Goal: Task Accomplishment & Management: Complete application form

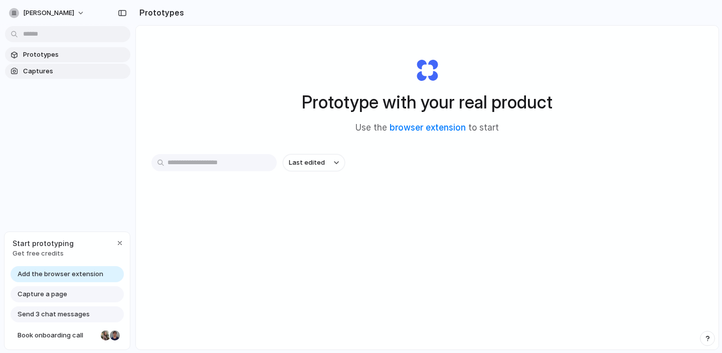
click at [35, 70] on span "Captures" at bounding box center [74, 71] width 103 height 10
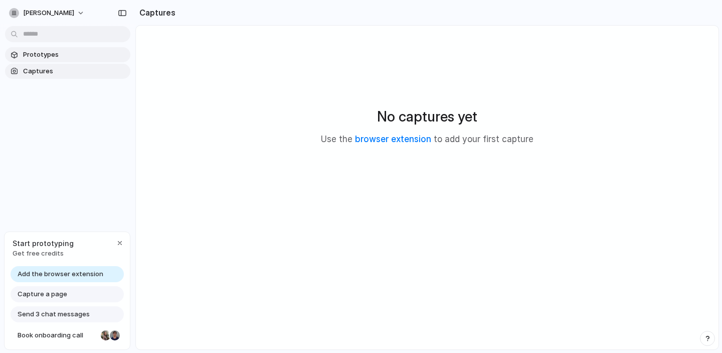
click at [57, 53] on span "Prototypes" at bounding box center [74, 55] width 103 height 10
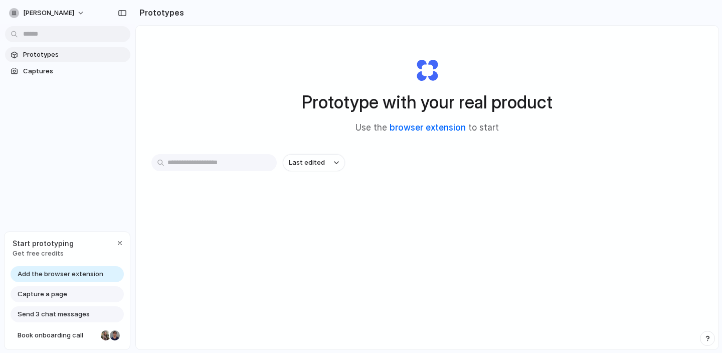
click at [420, 130] on link "browser extension" at bounding box center [428, 127] width 76 height 10
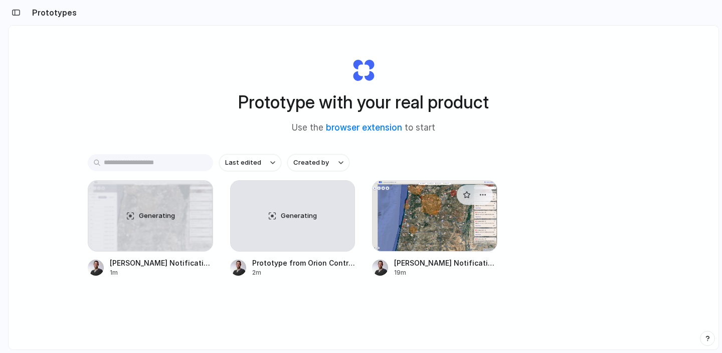
click at [394, 217] on div at bounding box center [434, 215] width 125 height 71
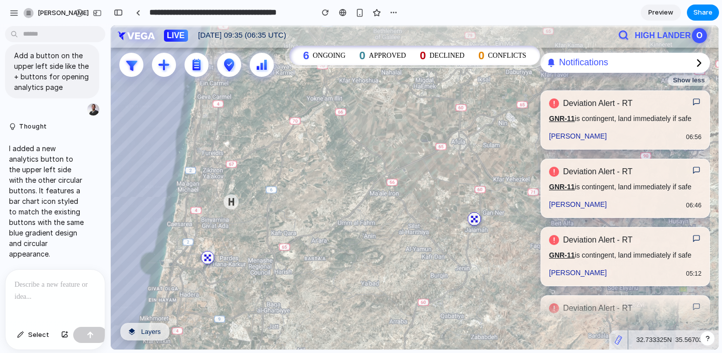
click at [29, 283] on p at bounding box center [55, 284] width 81 height 12
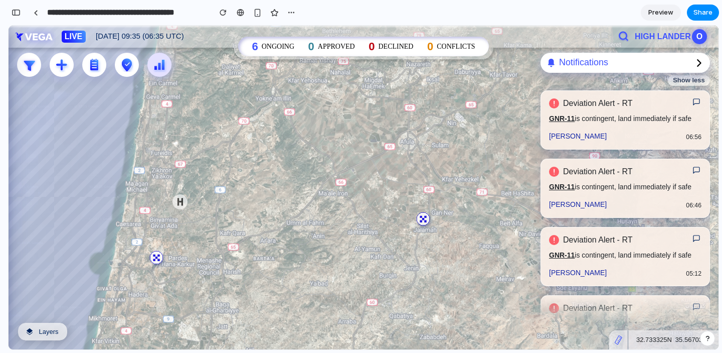
click at [166, 71] on icon at bounding box center [159, 64] width 15 height 15
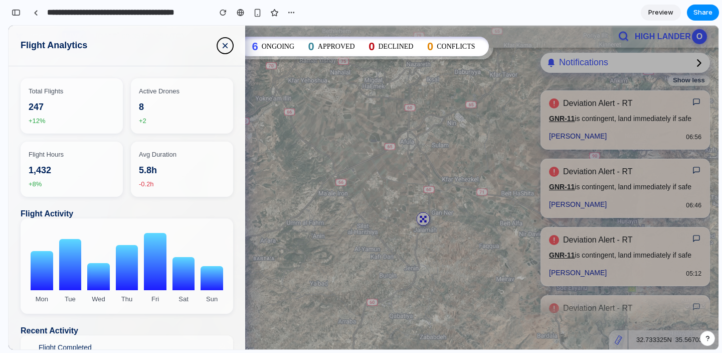
click at [220, 50] on button "×" at bounding box center [225, 46] width 16 height 16
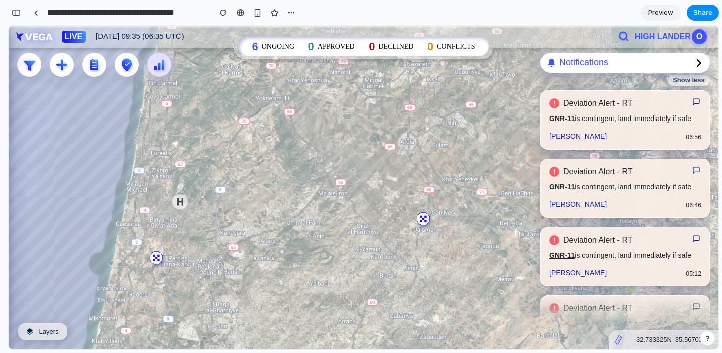
click at [160, 70] on icon at bounding box center [159, 64] width 15 height 15
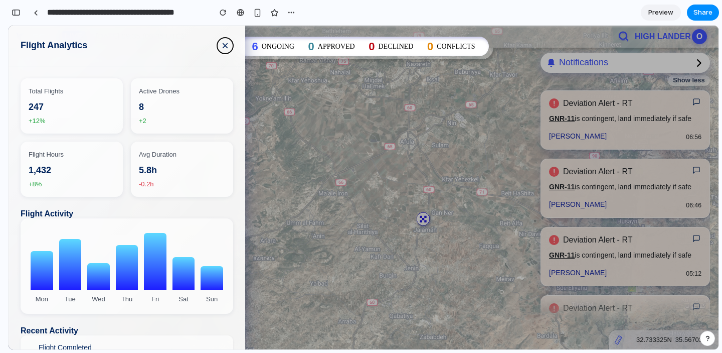
click at [219, 48] on button "×" at bounding box center [225, 46] width 16 height 16
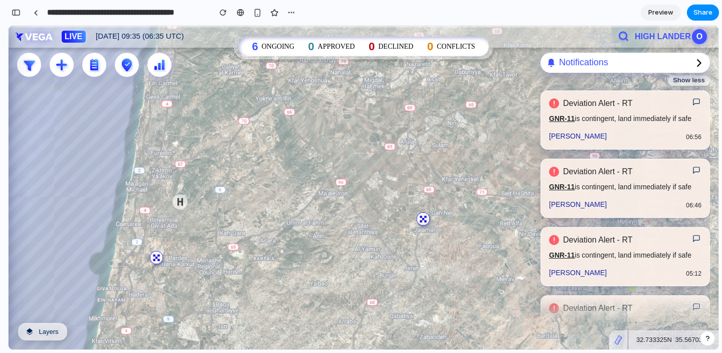
click at [427, 224] on icon at bounding box center [423, 218] width 25 height 25
click at [424, 224] on circle at bounding box center [423, 219] width 13 height 13
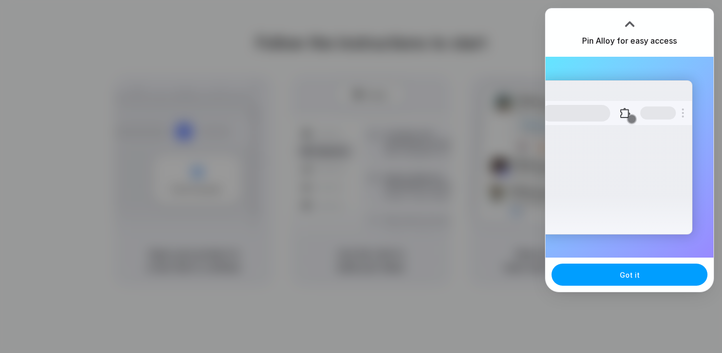
click at [611, 279] on button "Got it" at bounding box center [630, 274] width 156 height 22
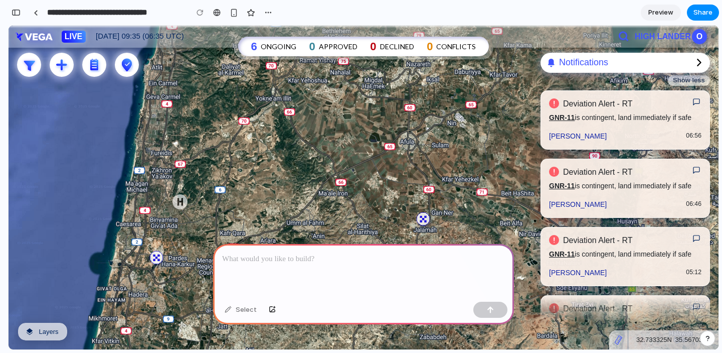
click at [267, 264] on p at bounding box center [363, 259] width 283 height 12
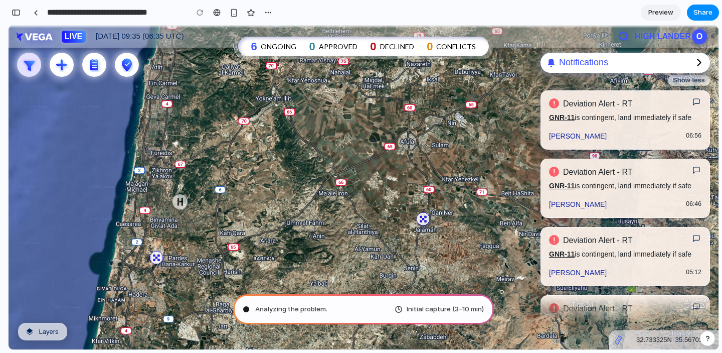
click at [32, 66] on icon at bounding box center [29, 64] width 17 height 15
click at [64, 62] on icon at bounding box center [61, 64] width 15 height 15
click at [90, 62] on icon at bounding box center [94, 64] width 8 height 11
click at [128, 62] on icon at bounding box center [127, 65] width 10 height 13
click at [273, 43] on h6 "ONGOING" at bounding box center [279, 46] width 36 height 7
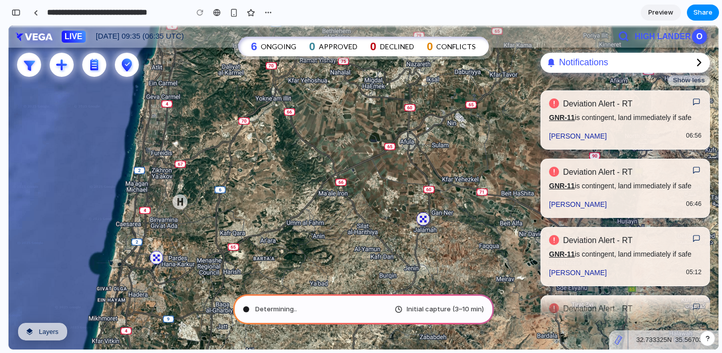
type input "**********"
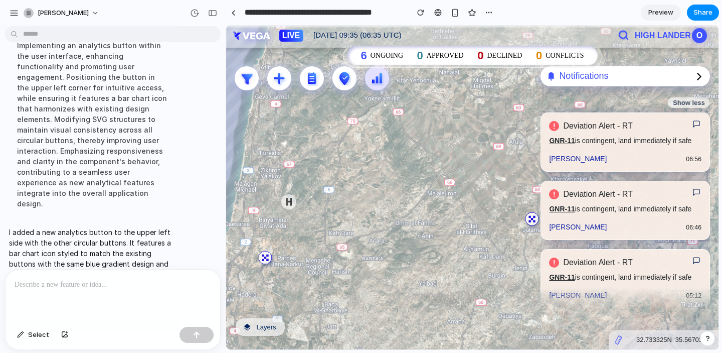
click at [376, 80] on icon at bounding box center [377, 79] width 3 height 7
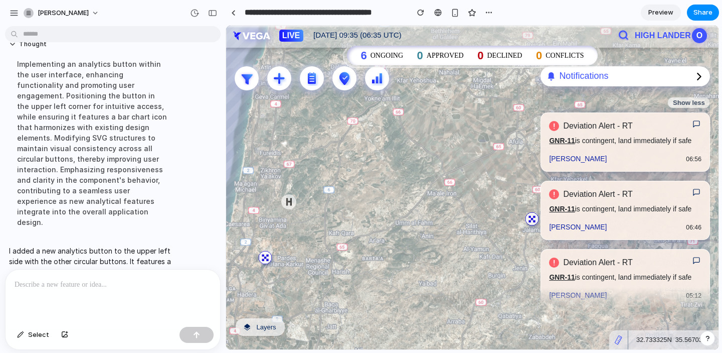
scroll to position [96, 0]
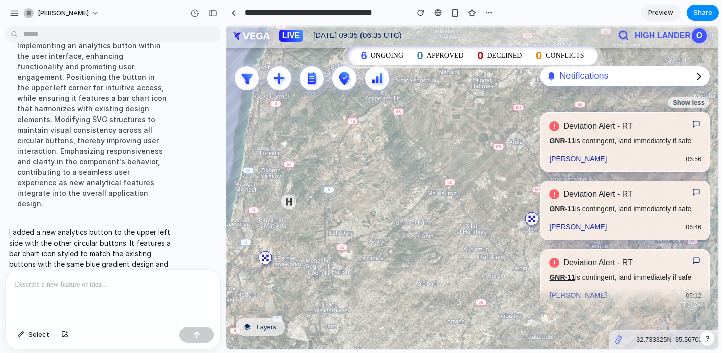
click at [312, 136] on div at bounding box center [472, 194] width 493 height 337
click at [235, 10] on div at bounding box center [233, 13] width 5 height 6
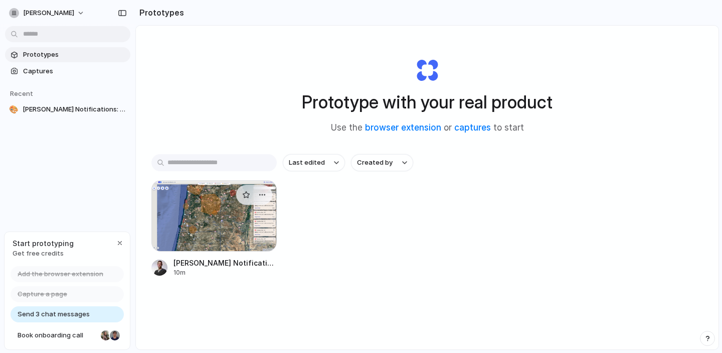
click at [204, 206] on div at bounding box center [213, 215] width 125 height 71
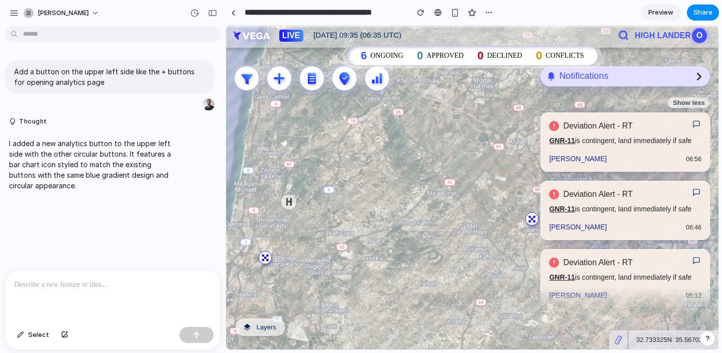
click at [588, 71] on h2 "Notifications" at bounding box center [583, 76] width 49 height 11
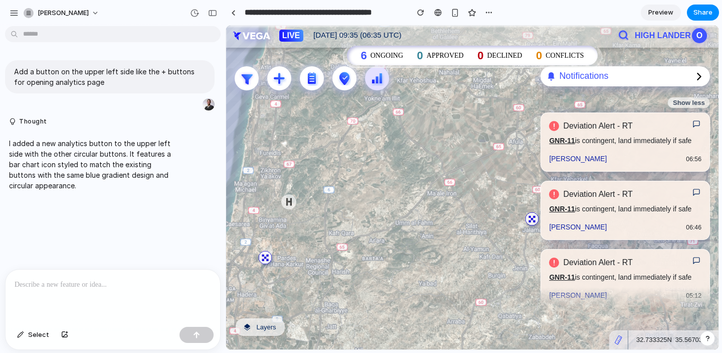
click at [376, 83] on icon at bounding box center [377, 78] width 15 height 15
click at [340, 83] on icon at bounding box center [345, 78] width 14 height 15
click at [315, 83] on icon at bounding box center [311, 78] width 15 height 15
click at [268, 83] on div at bounding box center [279, 78] width 24 height 24
click at [252, 83] on icon at bounding box center [247, 78] width 17 height 15
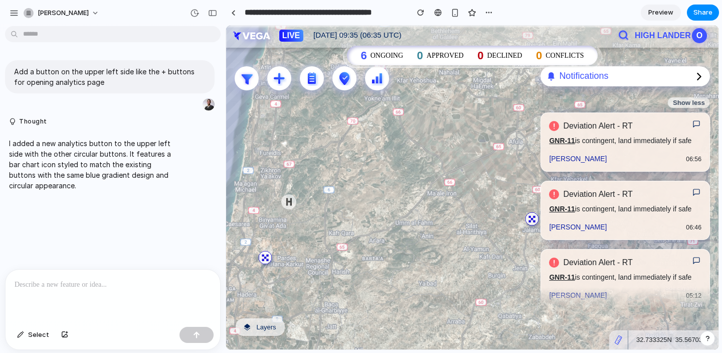
click at [666, 14] on span "Preview" at bounding box center [661, 13] width 25 height 10
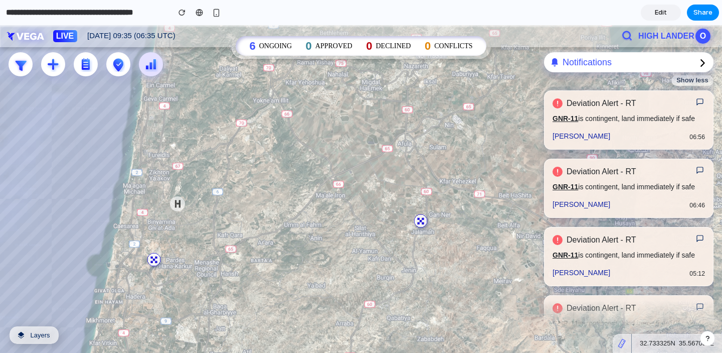
click at [156, 71] on icon at bounding box center [150, 64] width 15 height 15
click at [258, 48] on div "6 ONGOING" at bounding box center [271, 46] width 43 height 17
click at [351, 48] on h6 "APPROVED" at bounding box center [334, 46] width 37 height 7
click at [409, 48] on h6 "DECLINED" at bounding box center [393, 46] width 35 height 7
click at [215, 16] on div "button" at bounding box center [216, 13] width 9 height 9
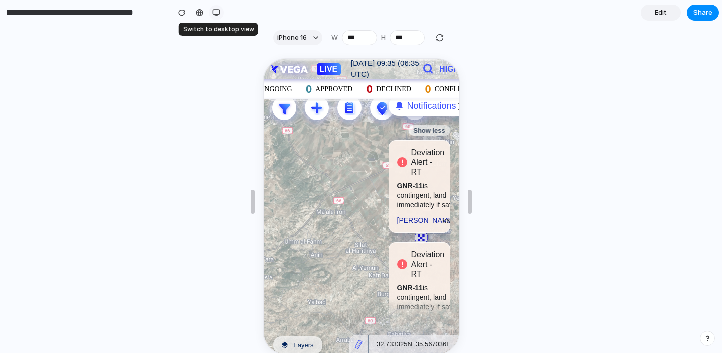
click at [216, 10] on div "button" at bounding box center [216, 13] width 8 height 8
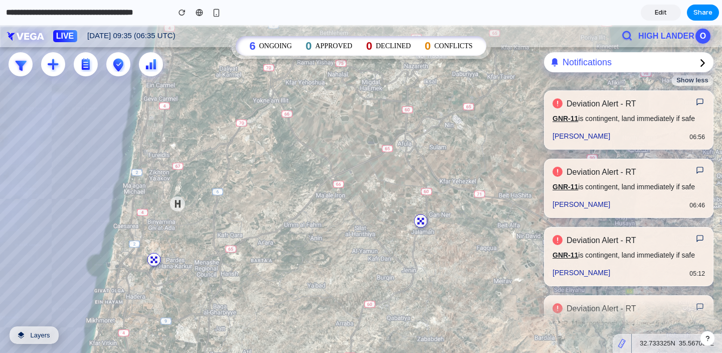
click at [255, 269] on div at bounding box center [361, 195] width 722 height 341
click at [95, 14] on input "**********" at bounding box center [85, 13] width 163 height 18
click at [108, 14] on input "**********" at bounding box center [85, 13] width 163 height 18
click at [163, 79] on div at bounding box center [361, 195] width 722 height 341
click at [155, 66] on icon at bounding box center [154, 64] width 3 height 10
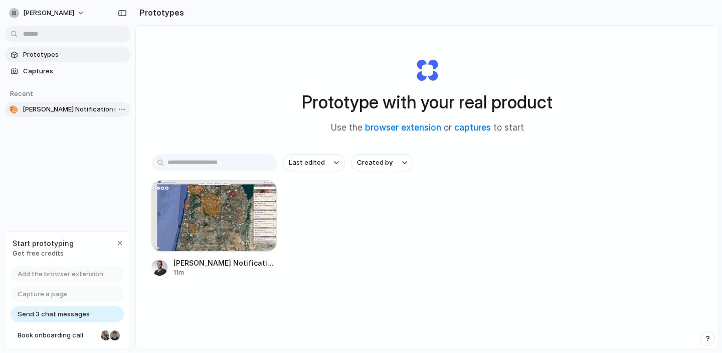
click at [44, 109] on span "[PERSON_NAME] Notifications: Top-Left Action Button" at bounding box center [75, 109] width 104 height 10
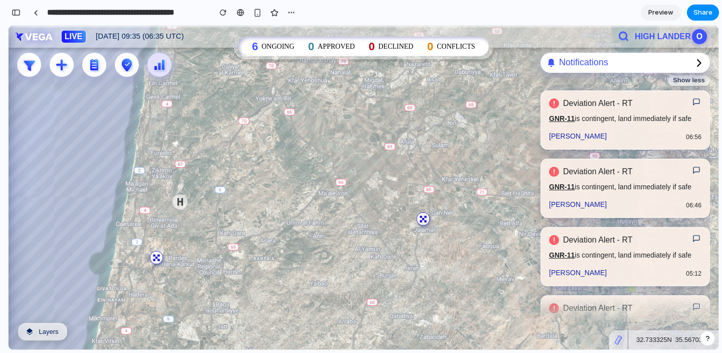
click at [164, 60] on icon at bounding box center [163, 65] width 3 height 10
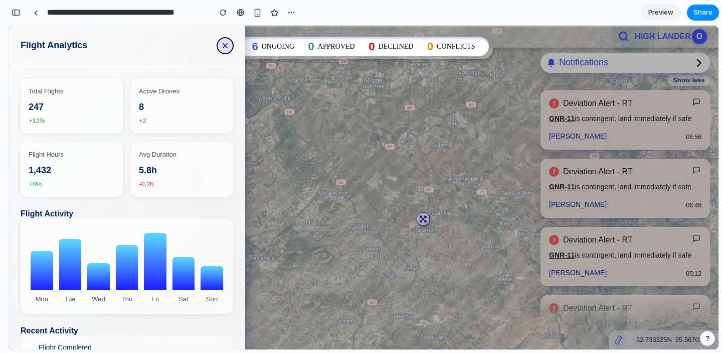
click at [224, 46] on button "×" at bounding box center [225, 46] width 16 height 16
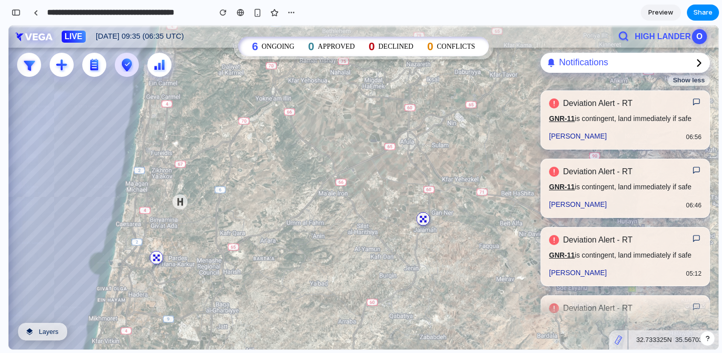
click at [132, 69] on icon at bounding box center [127, 64] width 14 height 15
click at [159, 69] on icon at bounding box center [160, 66] width 3 height 7
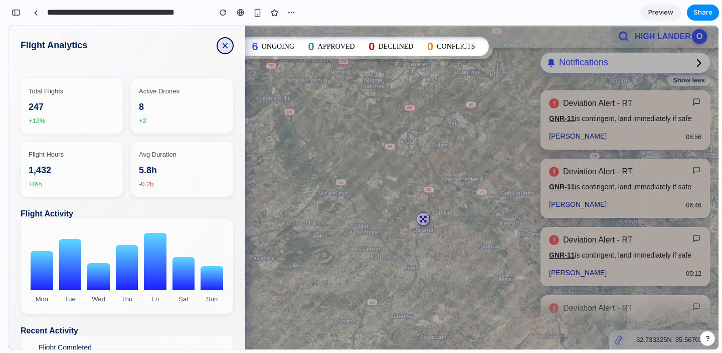
click at [224, 43] on button "×" at bounding box center [225, 46] width 16 height 16
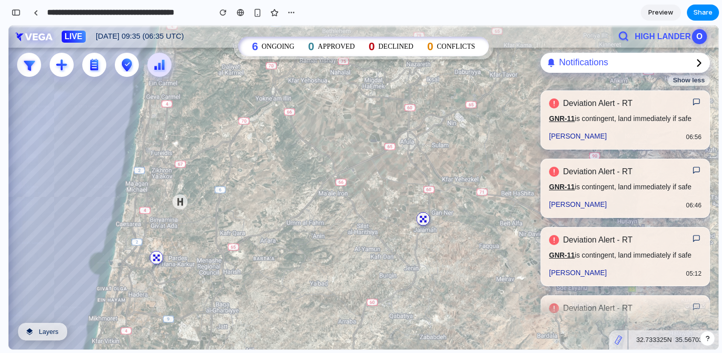
click at [160, 65] on icon at bounding box center [160, 66] width 3 height 7
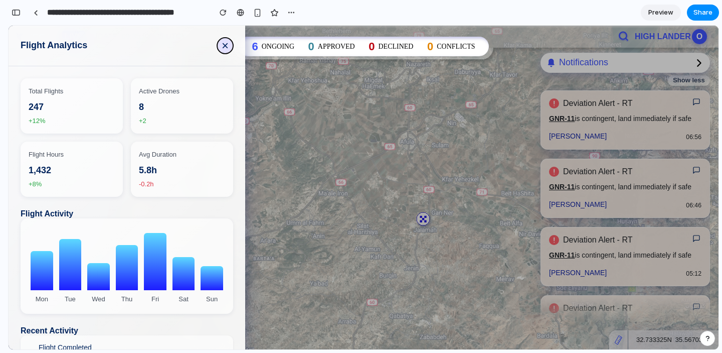
click at [226, 46] on button "×" at bounding box center [225, 46] width 16 height 16
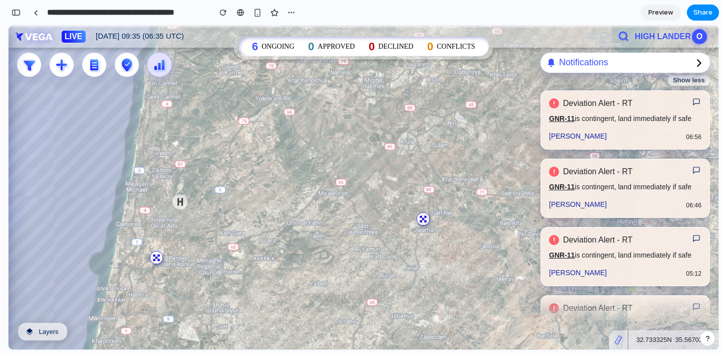
click at [159, 70] on icon at bounding box center [159, 64] width 15 height 15
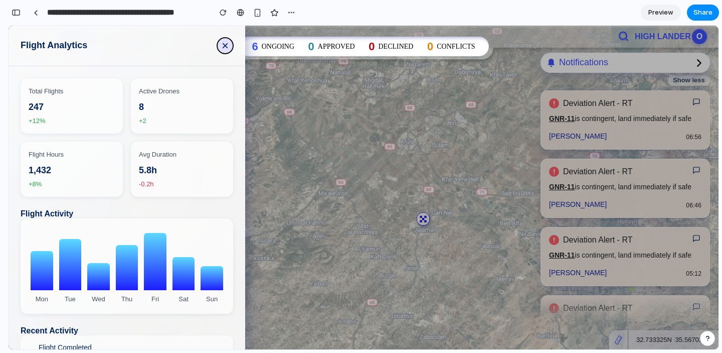
click at [226, 46] on button "×" at bounding box center [225, 46] width 16 height 16
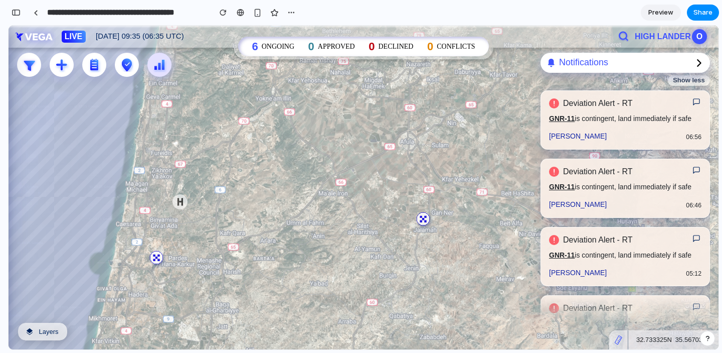
click at [164, 58] on icon at bounding box center [159, 64] width 15 height 15
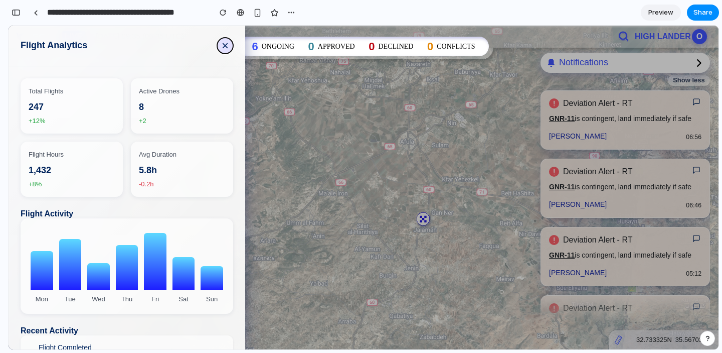
click at [227, 48] on button "×" at bounding box center [225, 46] width 16 height 16
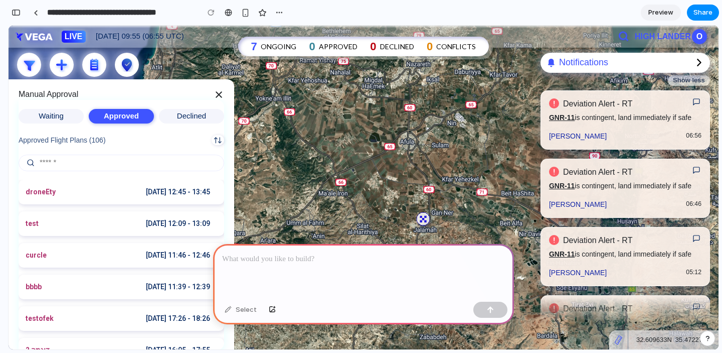
click at [250, 258] on p at bounding box center [363, 259] width 283 height 12
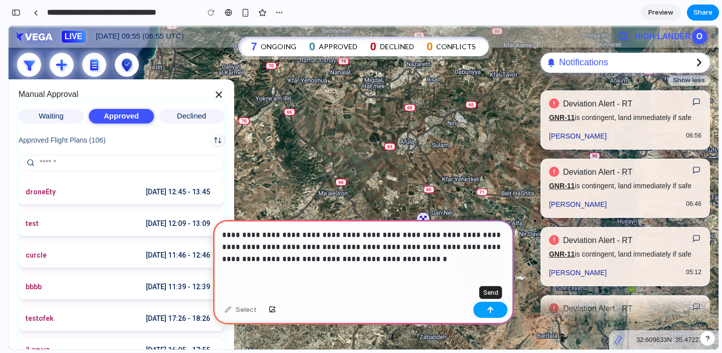
click at [490, 313] on button "button" at bounding box center [491, 309] width 34 height 16
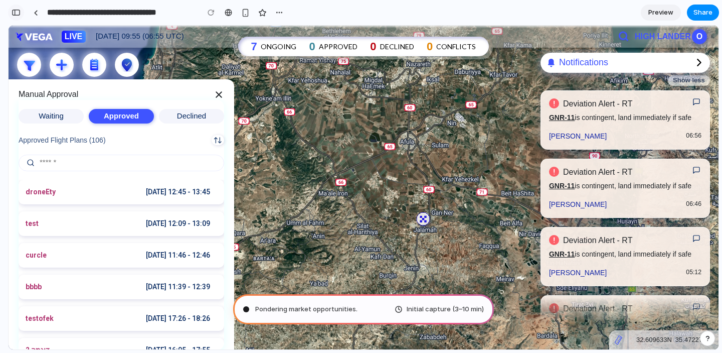
click at [18, 15] on div "button" at bounding box center [16, 12] width 9 height 7
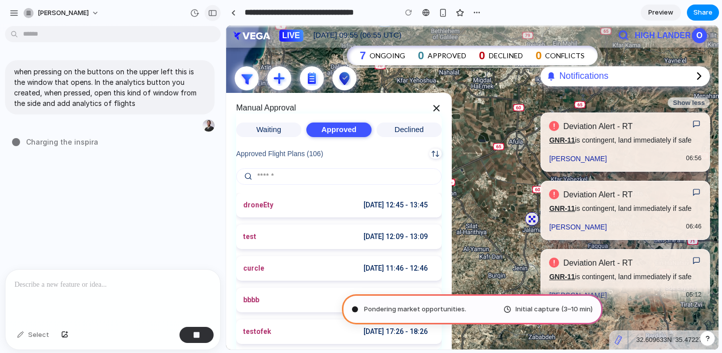
click at [212, 15] on div "button" at bounding box center [212, 13] width 9 height 7
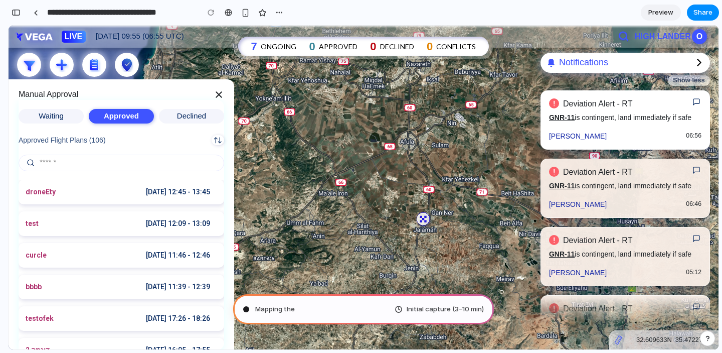
click at [644, 122] on div "Deviation Alert - RT Magen Shaul 06:56 GNR-11 is contingent, land immediately i…" at bounding box center [626, 119] width 170 height 59
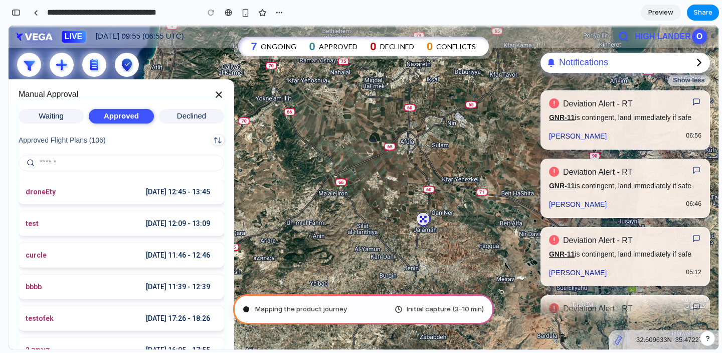
click at [692, 81] on p "Show less" at bounding box center [689, 80] width 32 height 10
type input "**********"
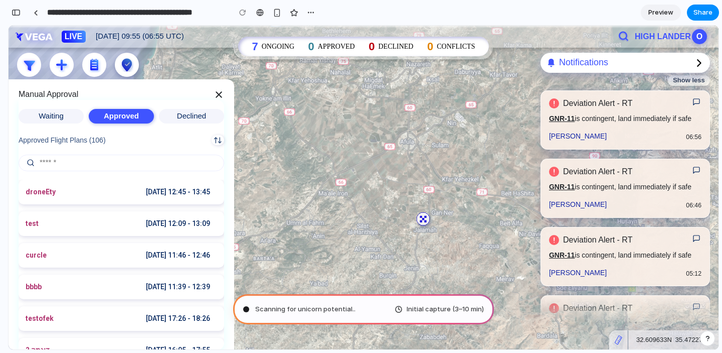
scroll to position [370, 0]
click at [217, 97] on img at bounding box center [219, 94] width 11 height 11
click at [218, 96] on img at bounding box center [219, 94] width 11 height 11
click at [277, 45] on h6 "ONGOING" at bounding box center [278, 46] width 33 height 7
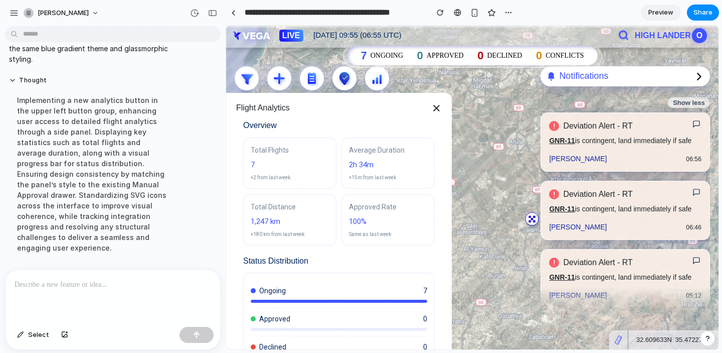
scroll to position [170, 0]
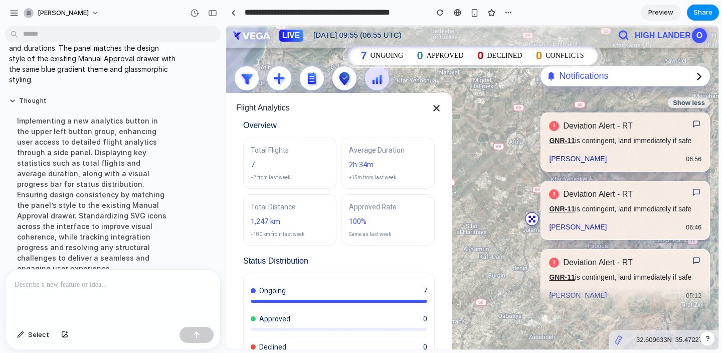
click at [371, 81] on icon at bounding box center [377, 78] width 15 height 15
click at [346, 81] on icon at bounding box center [345, 78] width 10 height 13
click at [325, 81] on app-circular-icon at bounding box center [340, 79] width 33 height 27
click at [215, 16] on div "button" at bounding box center [212, 13] width 9 height 7
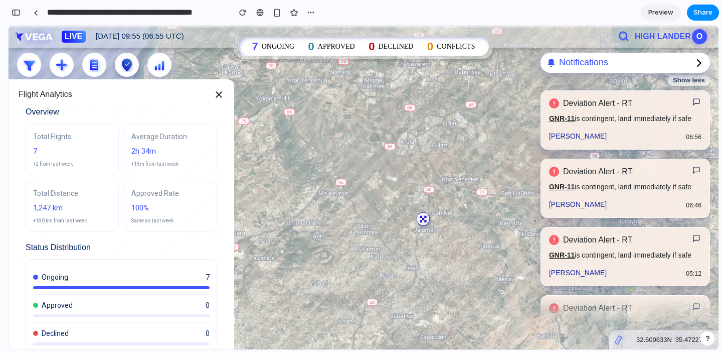
click at [217, 96] on img at bounding box center [219, 94] width 11 height 11
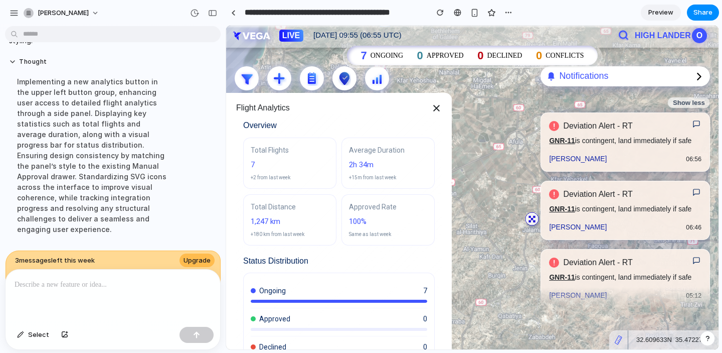
scroll to position [170, 0]
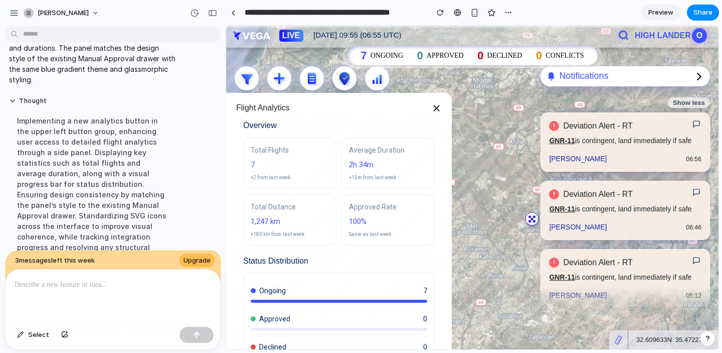
click at [434, 106] on img at bounding box center [436, 108] width 11 height 11
click at [442, 107] on div "Flight Analytics Overview Total Flights 7 +2 from last week Average Duration 2h…" at bounding box center [339, 221] width 226 height 256
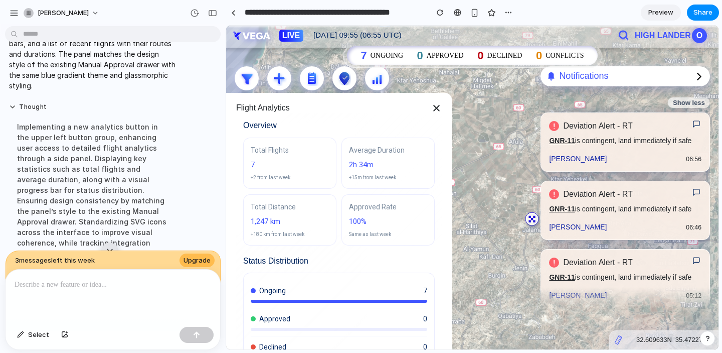
scroll to position [189, 0]
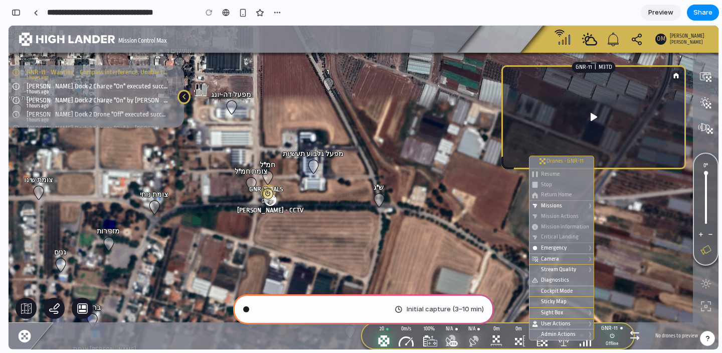
scroll to position [7, 0]
type input "**********"
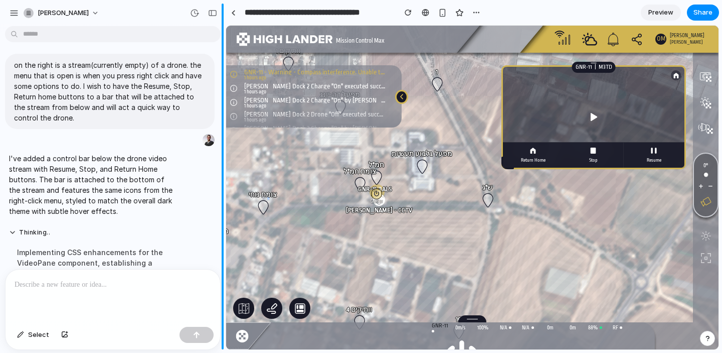
scroll to position [106, 0]
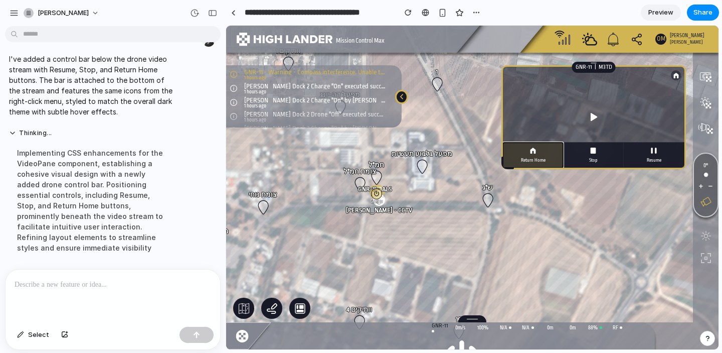
click at [529, 153] on div at bounding box center [533, 150] width 8 height 8
click at [576, 153] on button "Stop" at bounding box center [593, 154] width 61 height 25
click at [616, 153] on button "Stop" at bounding box center [593, 154] width 61 height 25
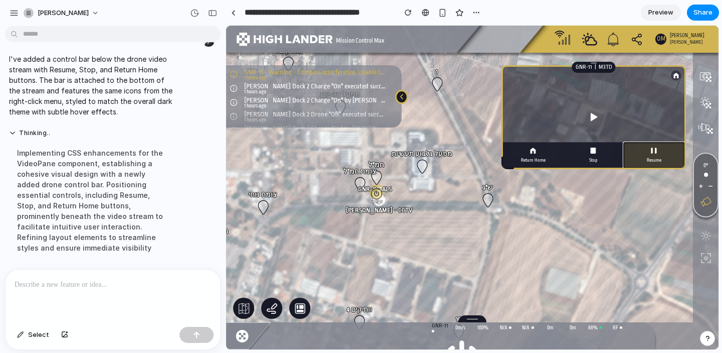
click at [632, 153] on button "Resume" at bounding box center [654, 154] width 61 height 25
click at [97, 277] on div at bounding box center [113, 295] width 215 height 53
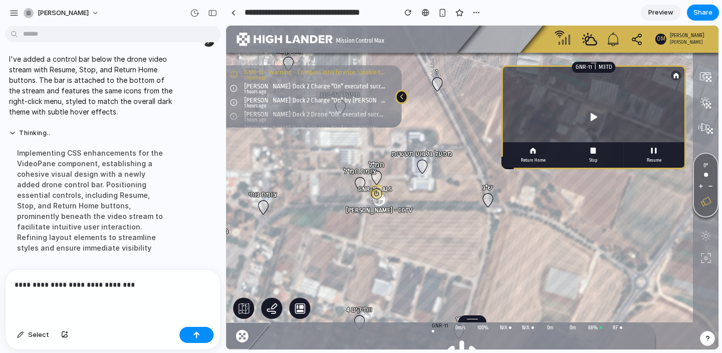
click at [21, 286] on p "**********" at bounding box center [113, 284] width 197 height 12
click at [17, 286] on p "**********" at bounding box center [113, 284] width 197 height 12
click at [130, 283] on p "**********" at bounding box center [113, 284] width 197 height 12
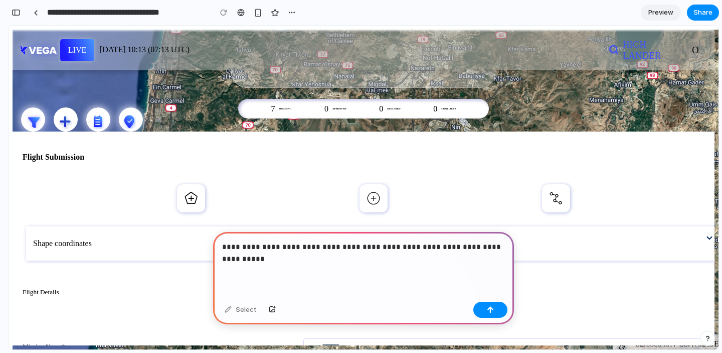
click at [474, 250] on p "**********" at bounding box center [363, 253] width 283 height 24
click at [420, 252] on p "**********" at bounding box center [363, 253] width 283 height 24
click at [285, 257] on p "**********" at bounding box center [363, 253] width 283 height 24
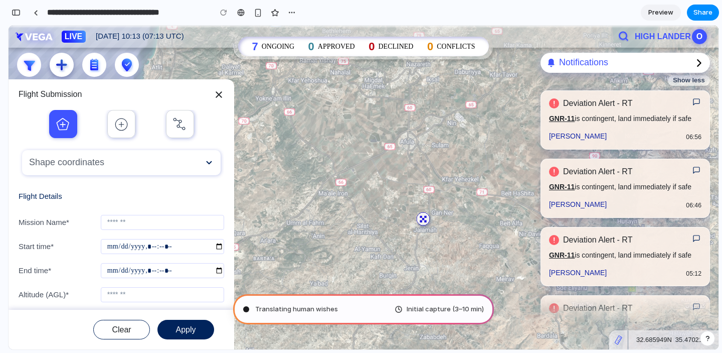
type input "**********"
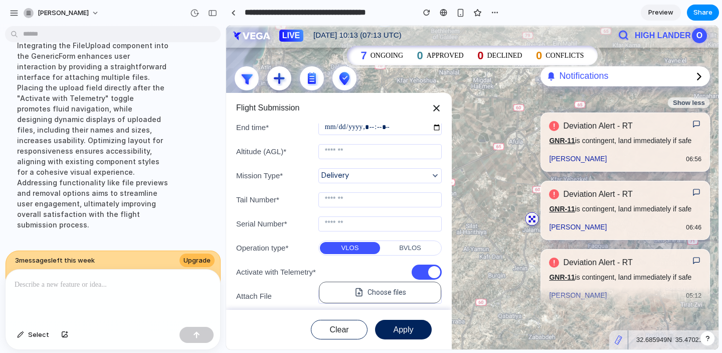
scroll to position [179, 0]
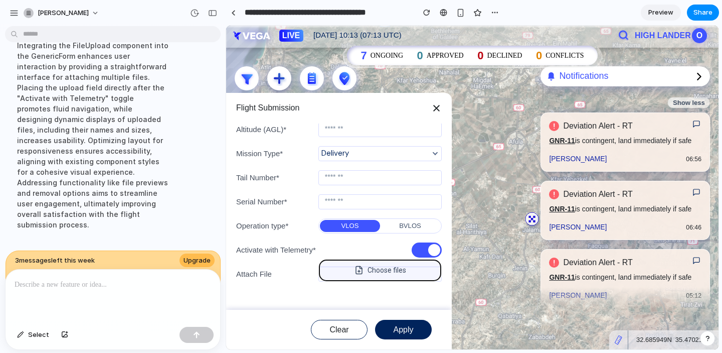
click at [388, 268] on span "Choose files" at bounding box center [387, 270] width 39 height 11
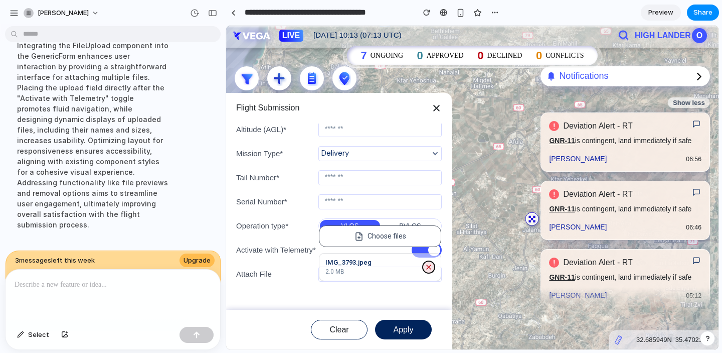
click at [430, 264] on icon "Remove file" at bounding box center [429, 267] width 8 height 8
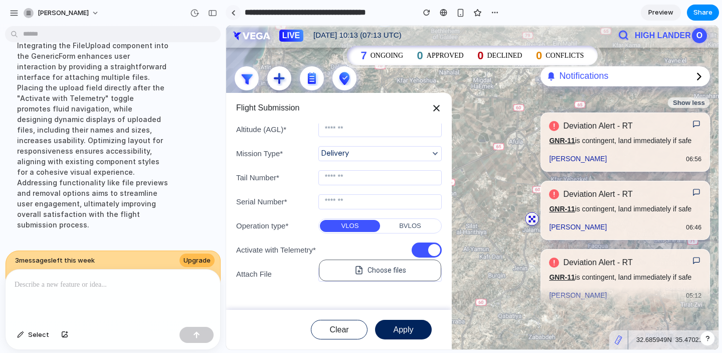
click at [232, 9] on link at bounding box center [233, 12] width 15 height 15
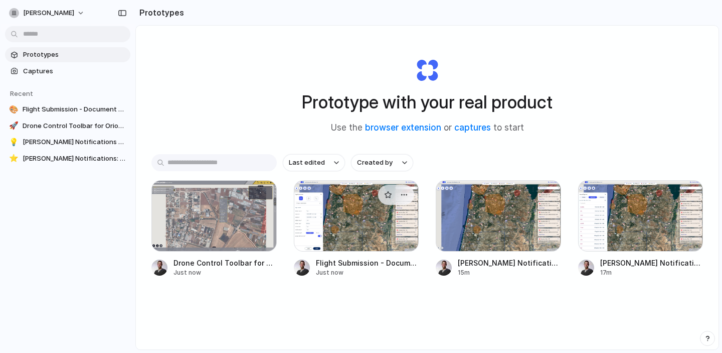
click at [373, 233] on div at bounding box center [356, 215] width 125 height 71
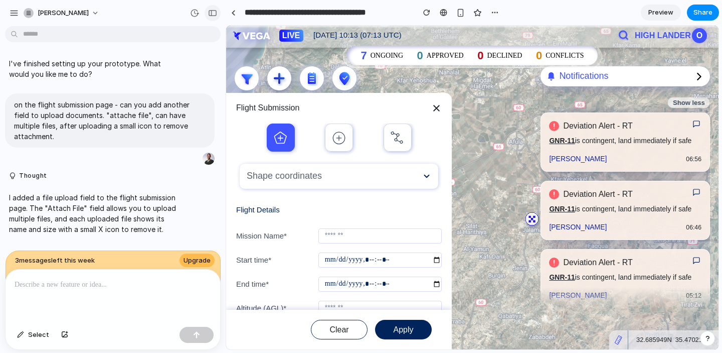
click at [214, 12] on div "button" at bounding box center [212, 13] width 9 height 7
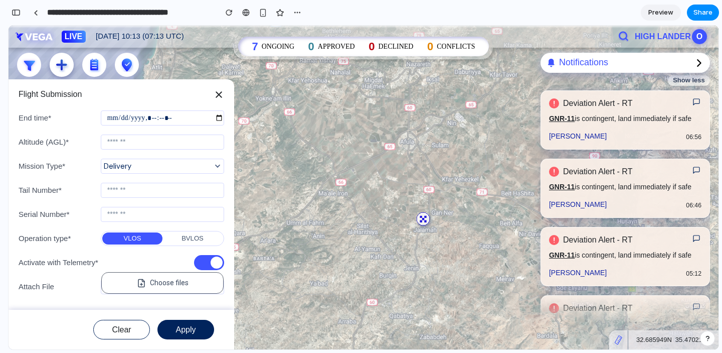
scroll to position [166, 0]
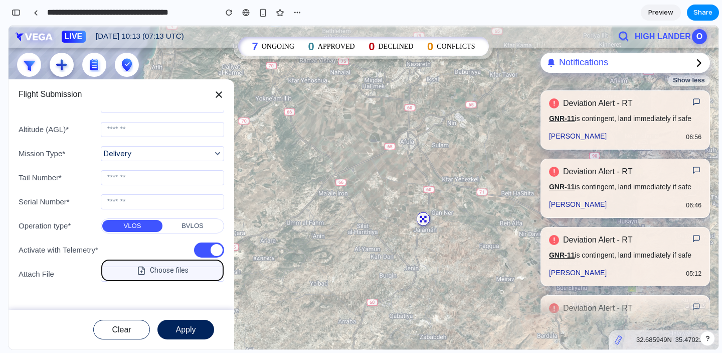
click at [161, 273] on span "Choose files" at bounding box center [169, 270] width 39 height 11
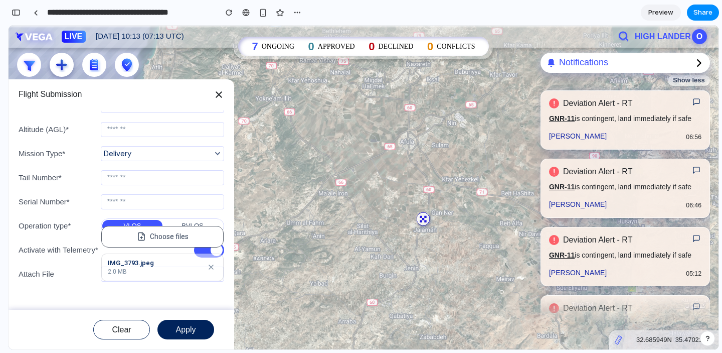
click at [216, 254] on div "IMG_3793.jpeg 2.0 MB" at bounding box center [162, 267] width 122 height 28
click at [217, 253] on div "IMG_3793.jpeg 2.0 MB" at bounding box center [162, 267] width 122 height 28
click at [126, 199] on input "text" at bounding box center [164, 202] width 117 height 14
click at [188, 222] on small "BVLOS" at bounding box center [193, 226] width 22 height 8
click at [211, 267] on icon "Remove file" at bounding box center [211, 267] width 8 height 8
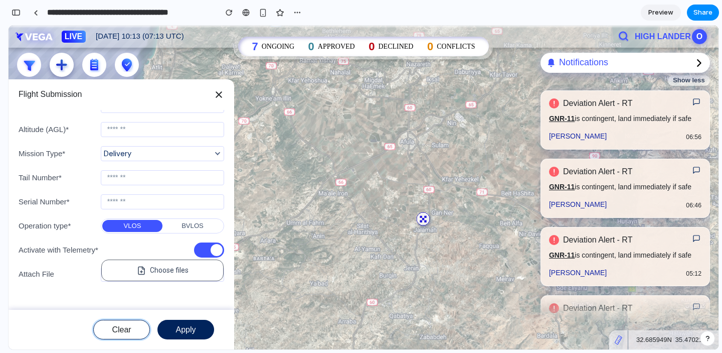
click at [125, 324] on button "Clear" at bounding box center [121, 330] width 57 height 20
click at [218, 94] on img at bounding box center [219, 94] width 11 height 11
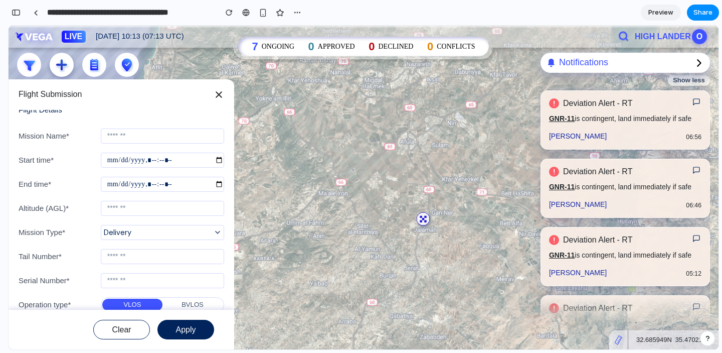
scroll to position [0, 0]
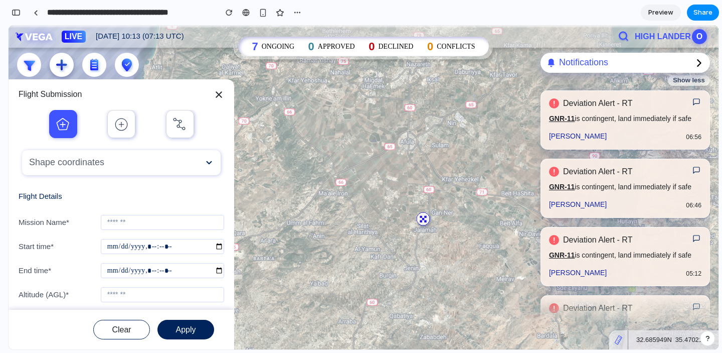
click at [471, 154] on div at bounding box center [364, 194] width 710 height 337
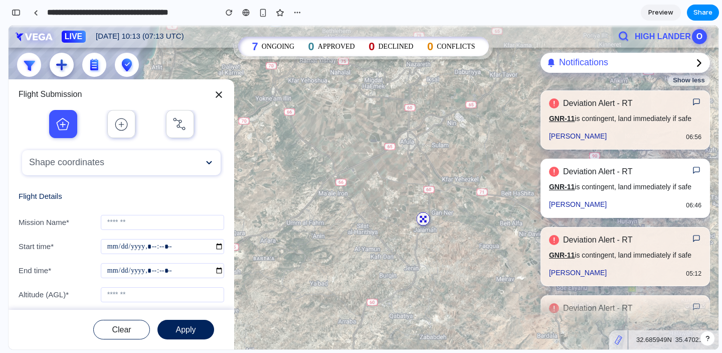
click at [586, 203] on h6 "[PERSON_NAME]" at bounding box center [578, 204] width 58 height 14
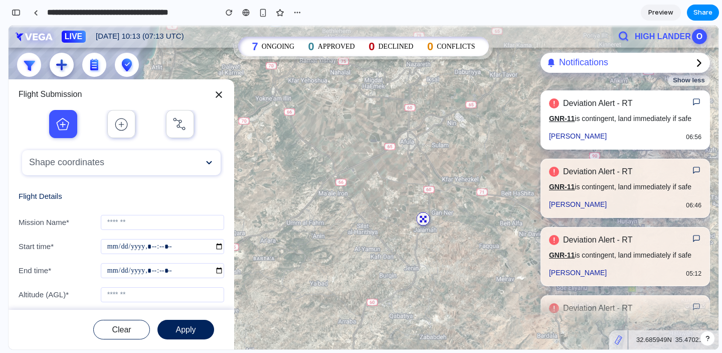
click at [594, 104] on h3 "Deviation Alert - RT" at bounding box center [625, 103] width 124 height 10
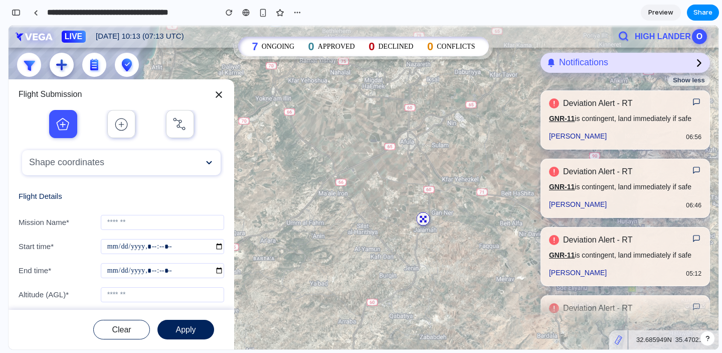
click at [601, 59] on h2 "Notifications" at bounding box center [583, 62] width 49 height 11
click at [271, 43] on h6 "ONGOING" at bounding box center [278, 46] width 33 height 7
click at [218, 90] on img at bounding box center [219, 94] width 11 height 11
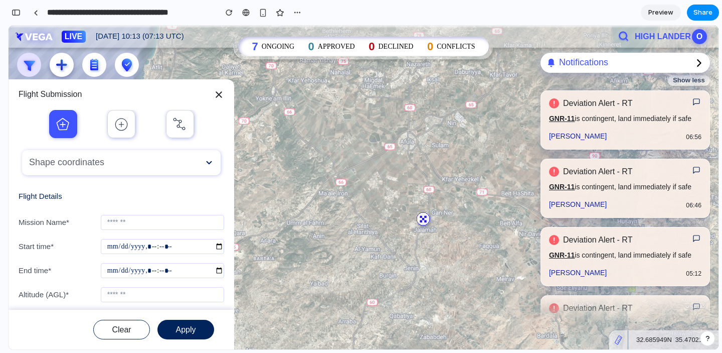
click at [26, 68] on icon at bounding box center [29, 64] width 17 height 15
click at [62, 68] on icon at bounding box center [61, 64] width 11 height 11
click at [114, 67] on app-circular-icon at bounding box center [122, 65] width 33 height 24
click at [165, 67] on div at bounding box center [364, 194] width 710 height 337
click at [420, 233] on div at bounding box center [364, 194] width 710 height 337
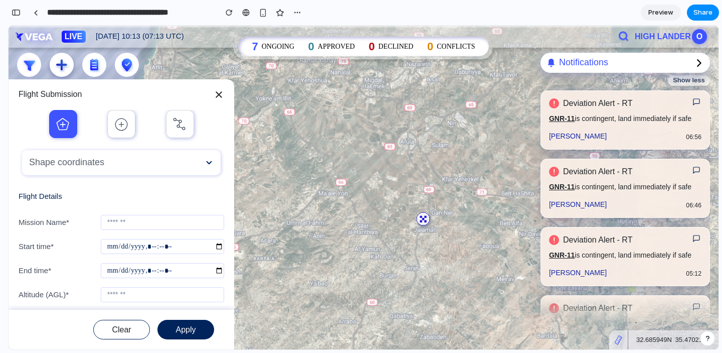
click at [421, 221] on icon at bounding box center [421, 222] width 2 height 2
drag, startPoint x: 381, startPoint y: 157, endPoint x: 271, endPoint y: 129, distance: 113.4
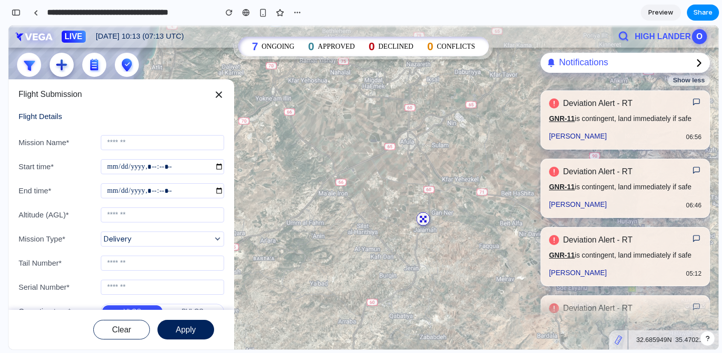
scroll to position [166, 0]
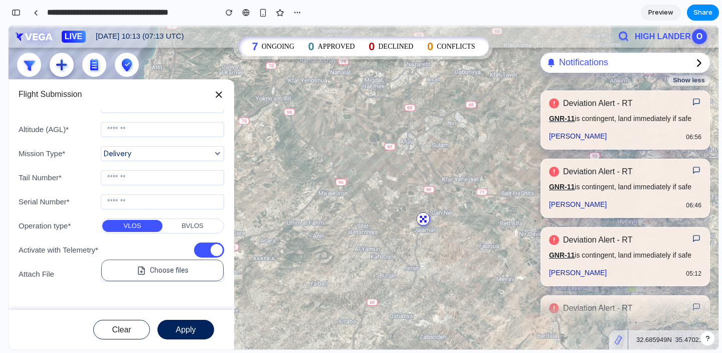
click at [220, 246] on div at bounding box center [217, 250] width 12 height 12
click at [195, 226] on small "BVLOS" at bounding box center [193, 226] width 22 height 8
